Goal: Check status: Check status

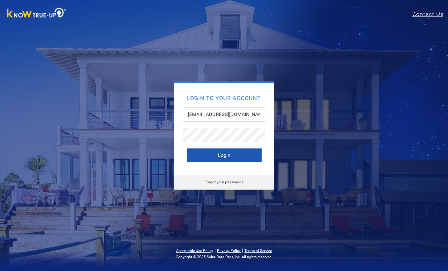
click at [226, 155] on button "Login" at bounding box center [224, 156] width 75 height 14
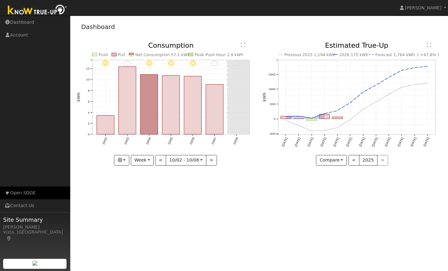
click at [32, 191] on link "Open SDGE" at bounding box center [35, 193] width 70 height 13
click at [356, 160] on button "<" at bounding box center [353, 160] width 11 height 11
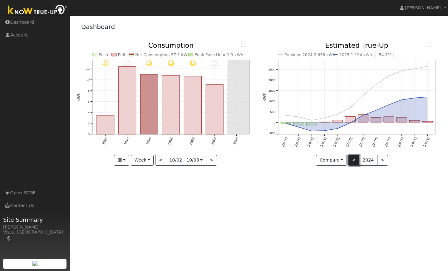
click at [355, 160] on button "<" at bounding box center [353, 160] width 11 height 11
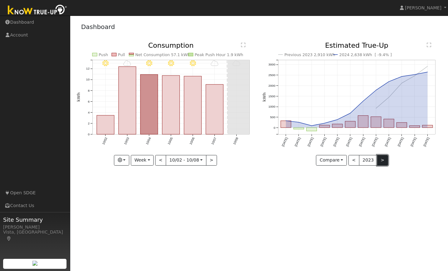
click at [382, 162] on button ">" at bounding box center [382, 160] width 11 height 11
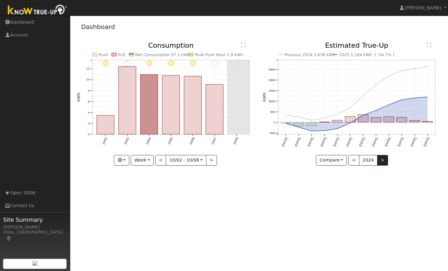
click at [382, 162] on div "Previous 2024 2,638 kWh 2025 1,194 kWh [ -54.7% ] Jun '24 Jul '24 Aug '24 Sep '…" at bounding box center [352, 104] width 179 height 124
click at [379, 160] on button ">" at bounding box center [382, 160] width 11 height 11
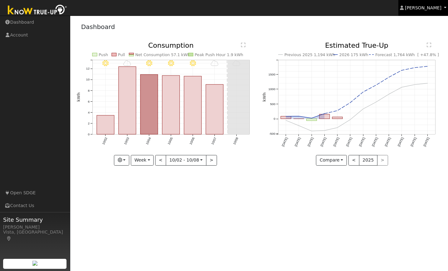
click at [423, 8] on span "Cathrin Eckle" at bounding box center [423, 7] width 37 height 5
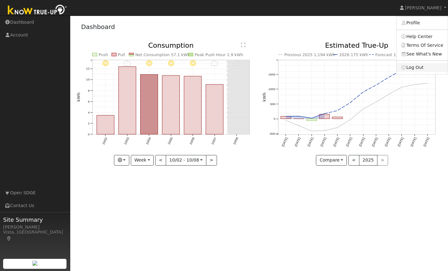
click at [420, 68] on link "Log Out" at bounding box center [421, 67] width 51 height 9
